Goal: Task Accomplishment & Management: Manage account settings

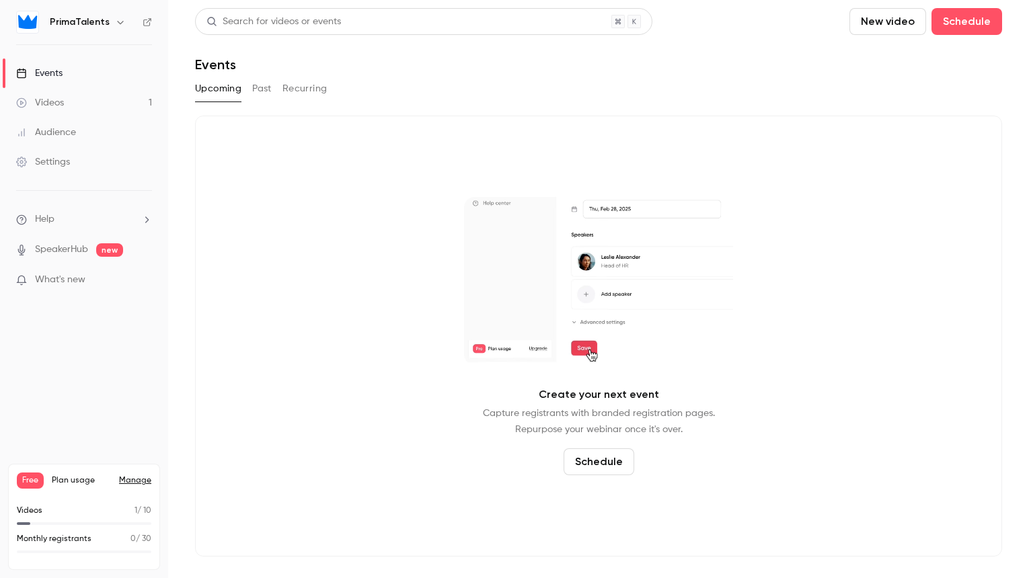
click at [81, 93] on link "Videos 1" at bounding box center [84, 103] width 168 height 30
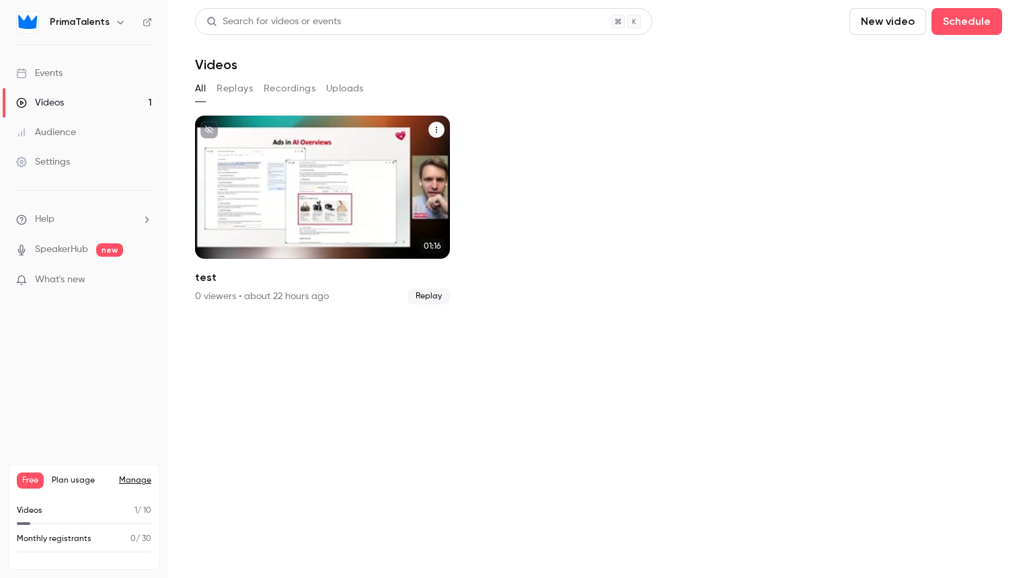
click at [438, 130] on icon "test" at bounding box center [436, 130] width 8 height 8
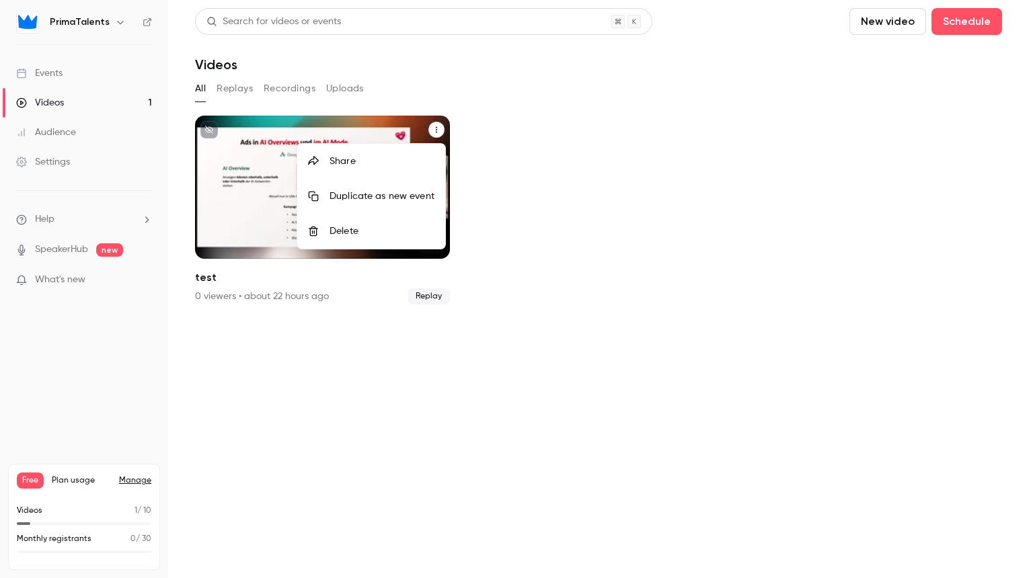
click at [361, 226] on div "Delete" at bounding box center [382, 231] width 105 height 13
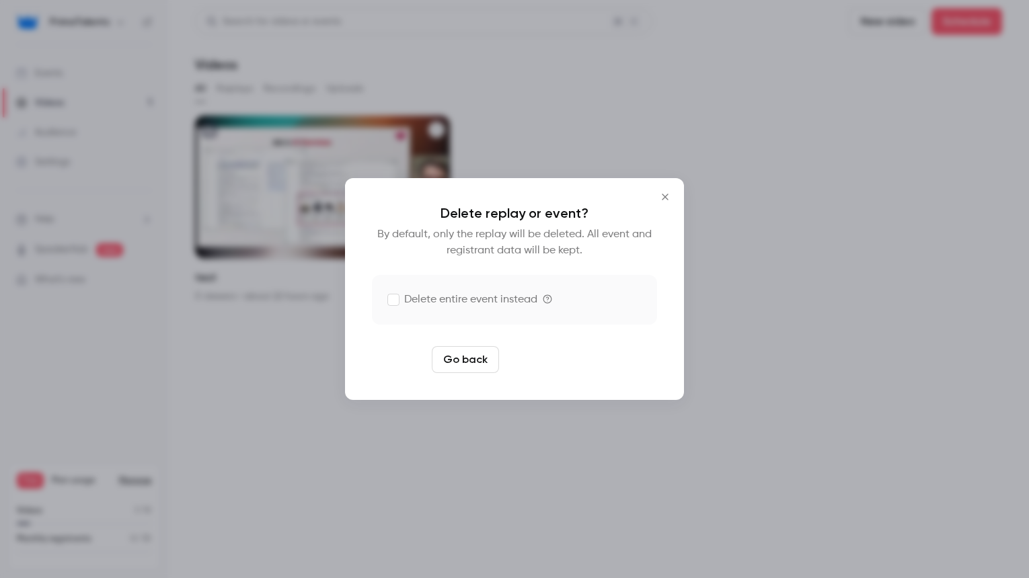
click at [543, 361] on button "Delete replay" at bounding box center [550, 359] width 93 height 27
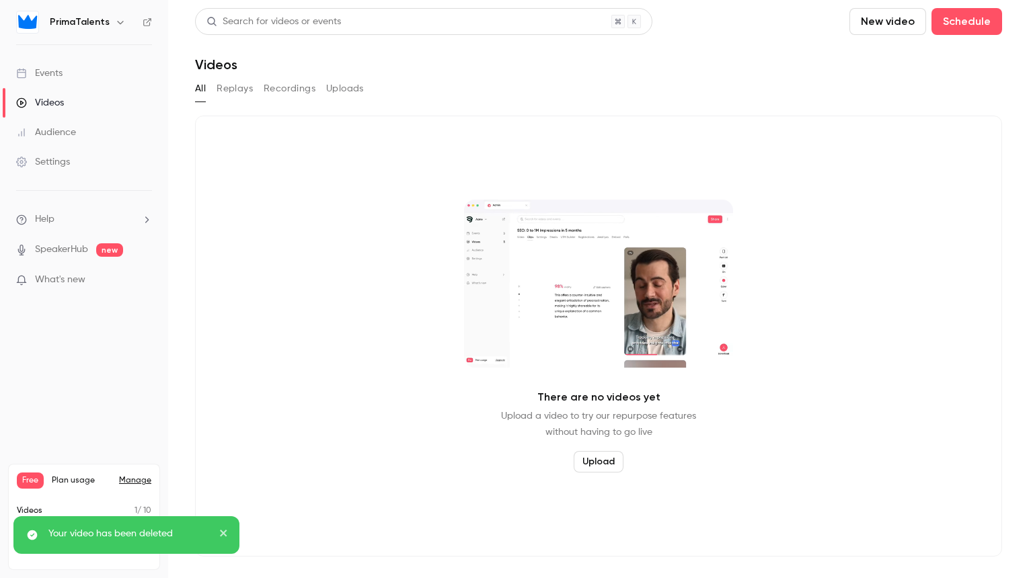
click at [80, 81] on link "Events" at bounding box center [84, 74] width 168 height 30
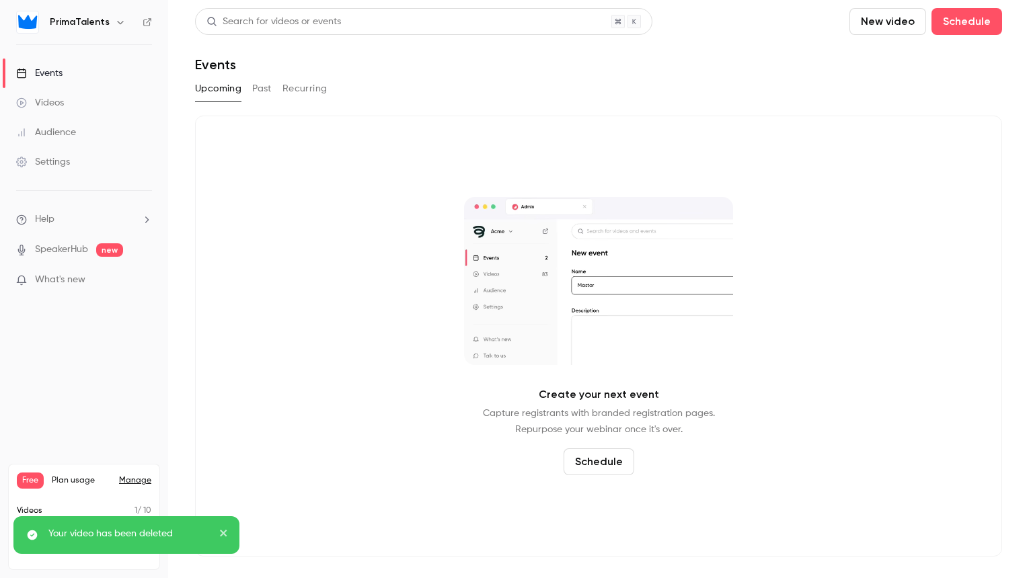
click at [67, 138] on div "Audience" at bounding box center [46, 132] width 60 height 13
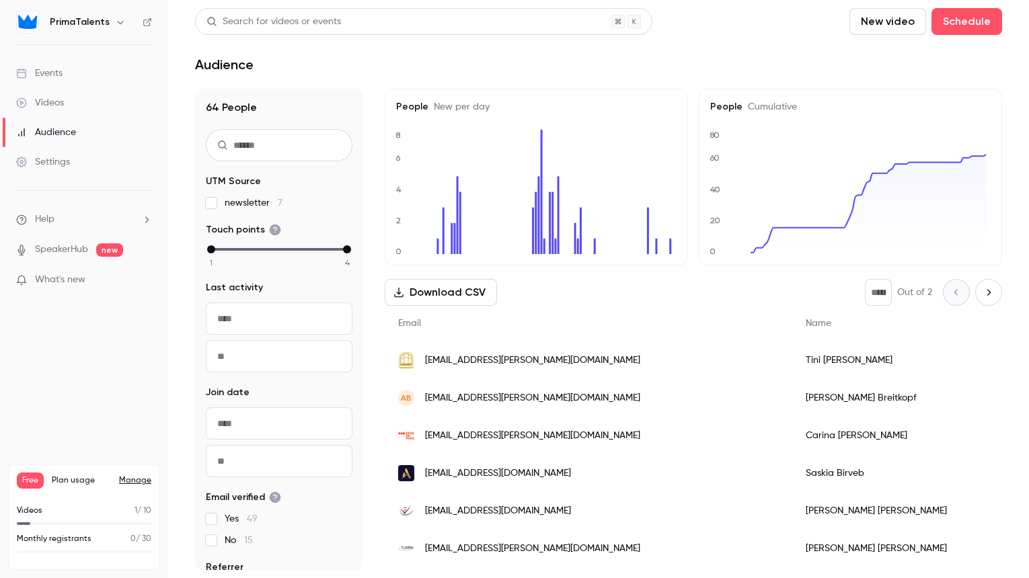
click at [61, 157] on div "Settings" at bounding box center [43, 161] width 54 height 13
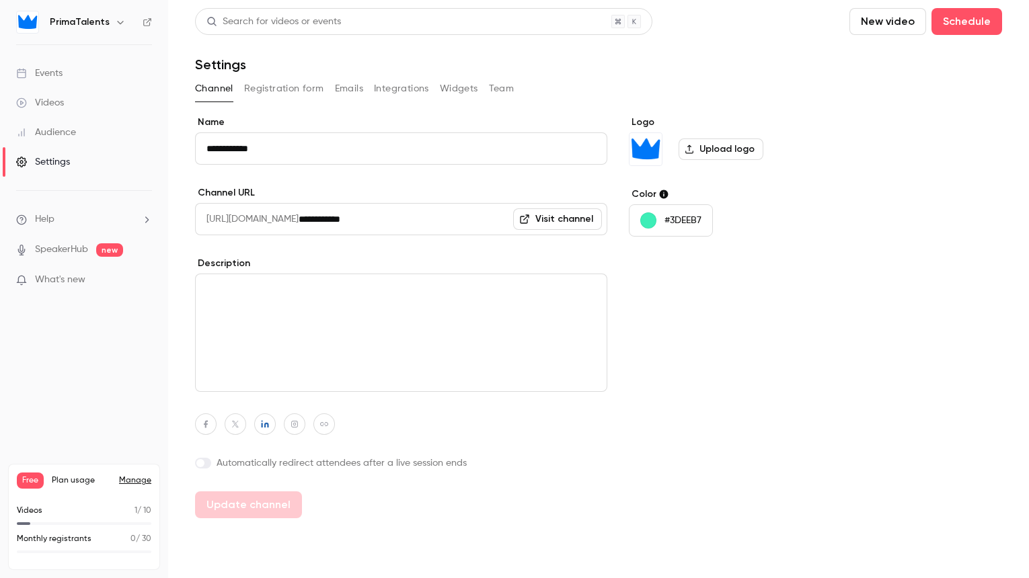
click at [489, 91] on button "Team" at bounding box center [502, 89] width 26 height 22
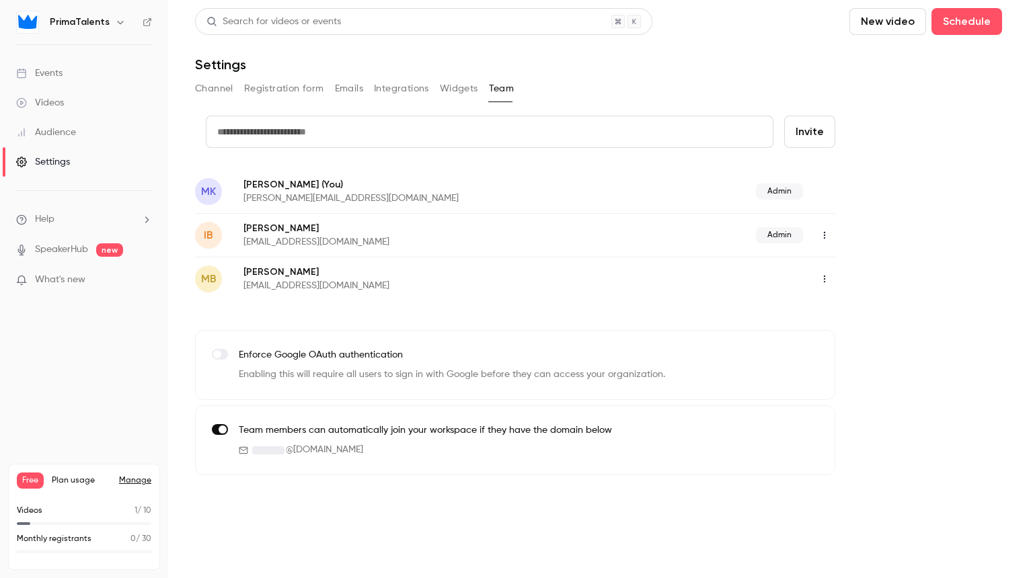
click at [825, 277] on icon "button" at bounding box center [824, 278] width 11 height 9
click at [856, 324] on li "Assign admin role" at bounding box center [887, 313] width 145 height 35
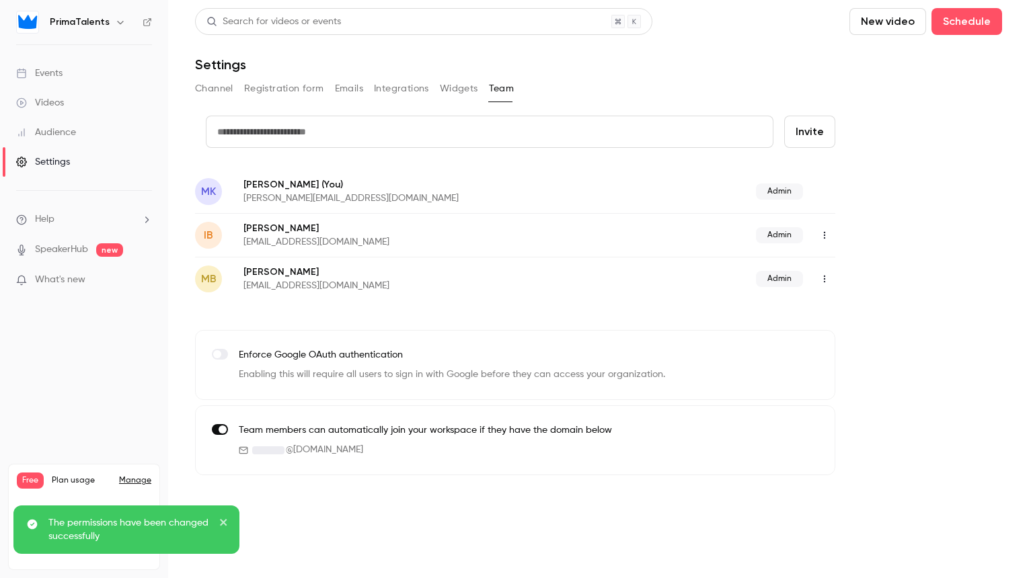
click at [476, 135] on input "text" at bounding box center [490, 132] width 568 height 32
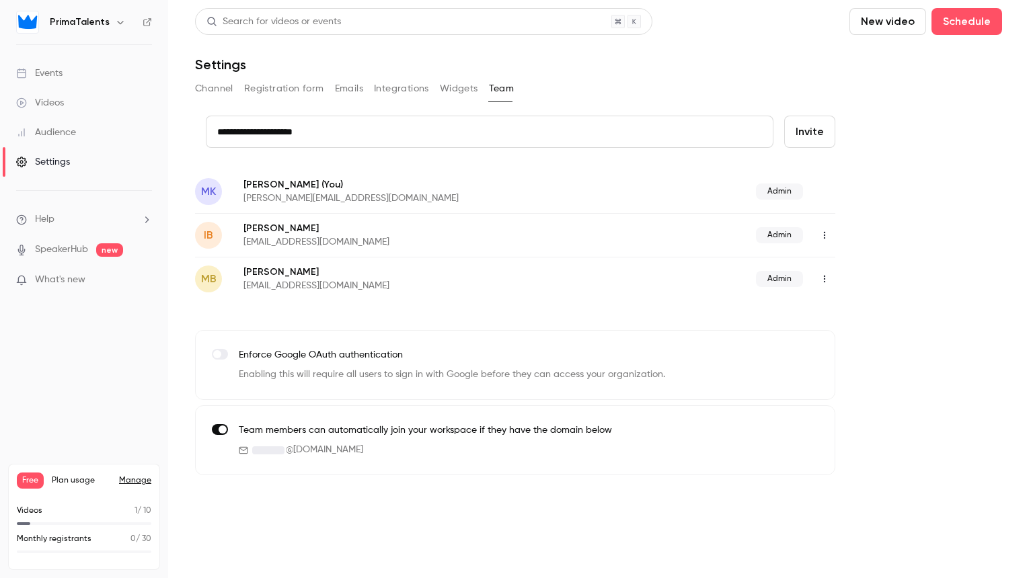
type input "**********"
click at [802, 135] on button "Invite" at bounding box center [809, 132] width 51 height 32
